Goal: Navigation & Orientation: Find specific page/section

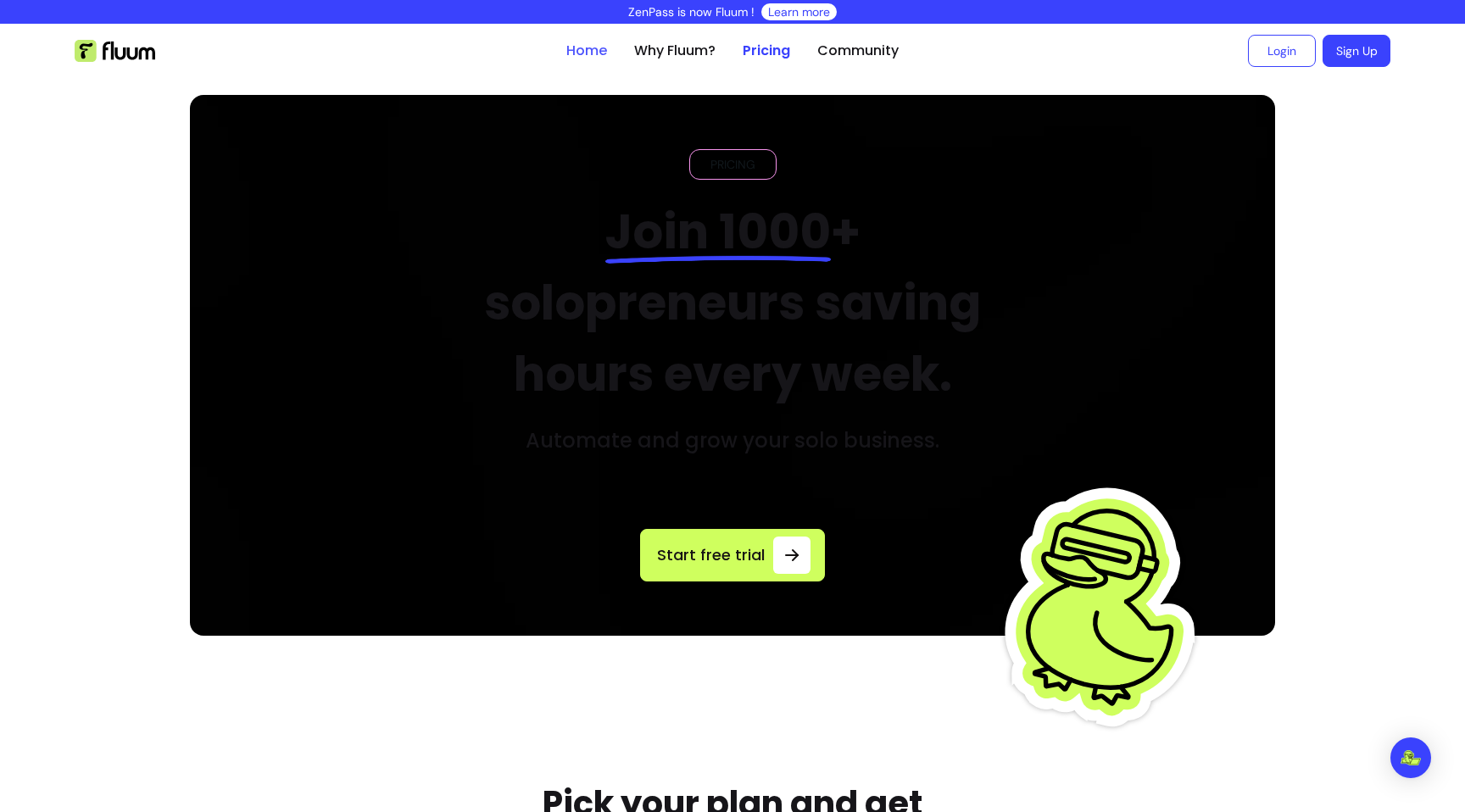
click at [591, 49] on link "Home" at bounding box center [587, 50] width 40 height 20
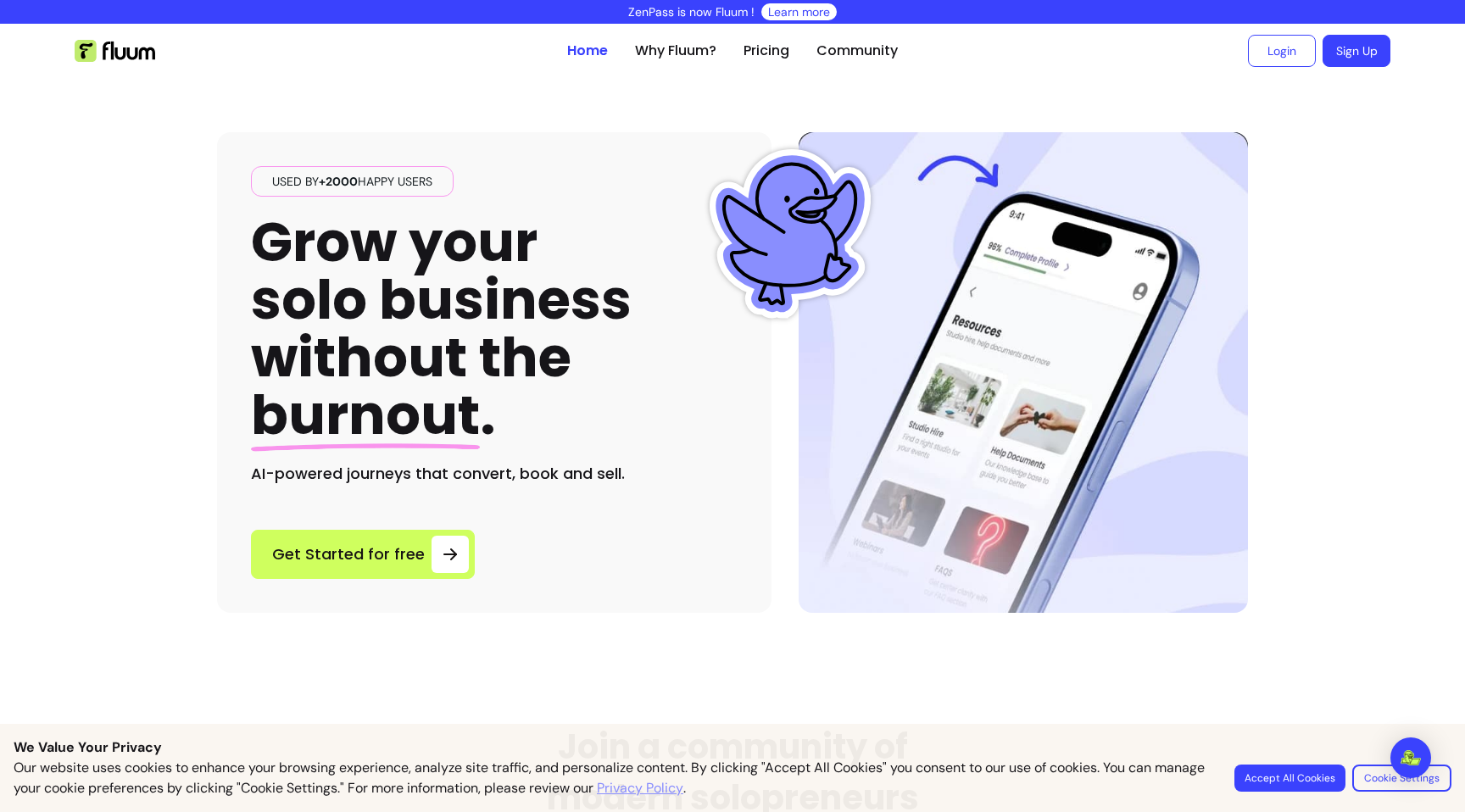
click at [796, 51] on ul "Home Why Fluum? Pricing Community" at bounding box center [732, 51] width 331 height 55
click at [781, 48] on link "Pricing" at bounding box center [767, 50] width 46 height 20
